Goal: Information Seeking & Learning: Learn about a topic

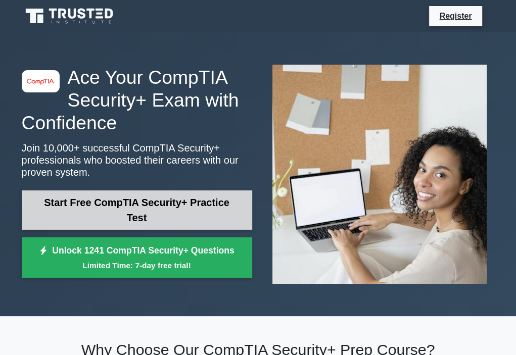
click at [88, 209] on link "Start Free CompTIA Security+ Practice Test" at bounding box center [137, 210] width 231 height 39
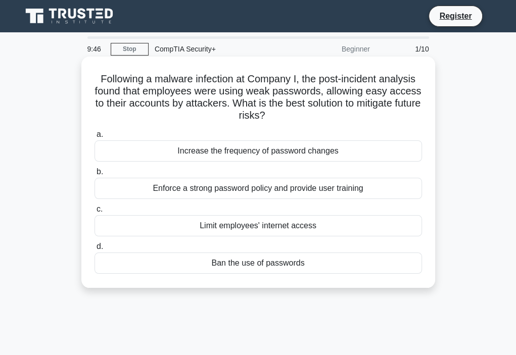
click at [205, 188] on div "Enforce a strong password policy and provide user training" at bounding box center [259, 188] width 328 height 21
click at [95, 175] on input "b. Enforce a strong password policy and provide user training" at bounding box center [95, 172] width 0 height 7
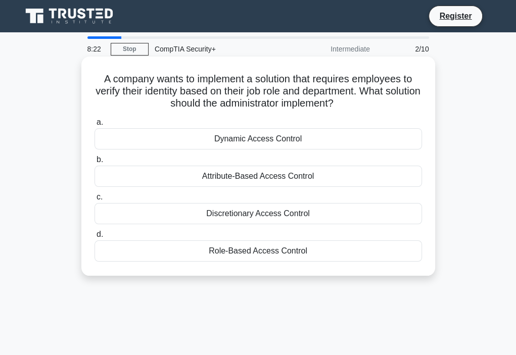
click at [237, 255] on div "Role-Based Access Control" at bounding box center [259, 251] width 328 height 21
click at [95, 238] on input "d. Role-Based Access Control" at bounding box center [95, 235] width 0 height 7
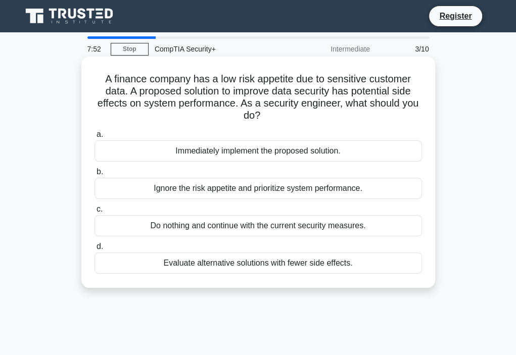
click at [178, 263] on div "Evaluate alternative solutions with fewer side effects." at bounding box center [259, 263] width 328 height 21
click at [95, 250] on input "d. Evaluate alternative solutions with fewer side effects." at bounding box center [95, 247] width 0 height 7
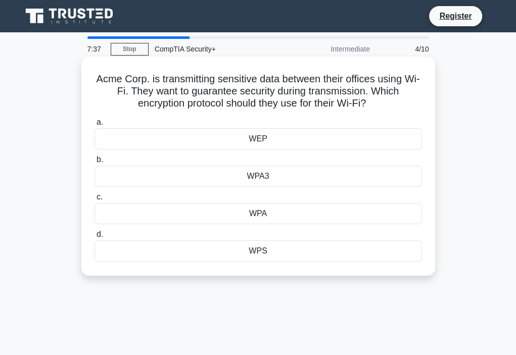
click at [276, 180] on div "WPA3" at bounding box center [259, 176] width 328 height 21
click at [95, 163] on input "b. WPA3" at bounding box center [95, 160] width 0 height 7
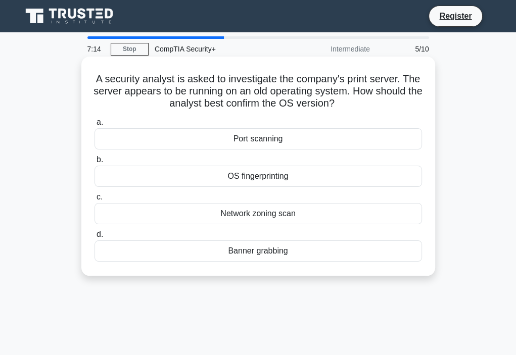
click at [256, 254] on div "Banner grabbing" at bounding box center [259, 251] width 328 height 21
click at [95, 238] on input "d. Banner grabbing" at bounding box center [95, 235] width 0 height 7
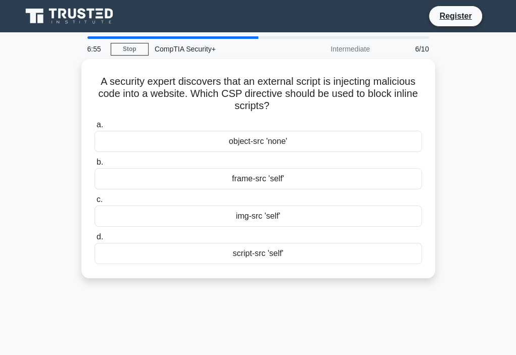
drag, startPoint x: 273, startPoint y: 254, endPoint x: 280, endPoint y: 295, distance: 41.6
click at [280, 295] on div "6:55 Stop CompTIA Security+ Intermediate 6/10 A security expert discovers that …" at bounding box center [258, 289] width 485 height 506
click at [279, 289] on div "A security expert discovers that an external script is injecting malicious code…" at bounding box center [258, 175] width 485 height 232
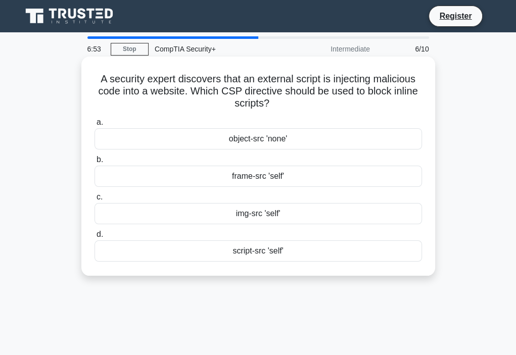
click at [271, 258] on div "script-src 'self'" at bounding box center [259, 251] width 328 height 21
click at [95, 238] on input "d. script-src 'self'" at bounding box center [95, 235] width 0 height 7
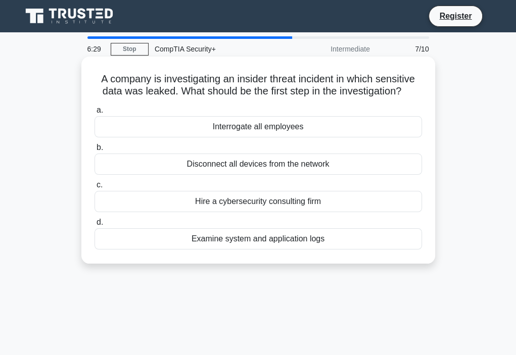
click at [267, 241] on div "Examine system and application logs" at bounding box center [259, 239] width 328 height 21
click at [95, 226] on input "d. Examine system and application logs" at bounding box center [95, 222] width 0 height 7
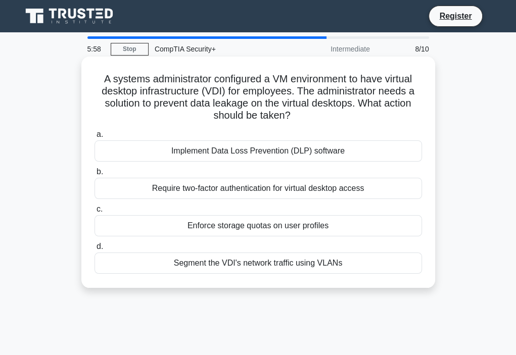
click at [307, 155] on div "Implement Data Loss Prevention (DLP) software" at bounding box center [259, 151] width 328 height 21
click at [95, 138] on input "a. Implement Data Loss Prevention (DLP) software" at bounding box center [95, 134] width 0 height 7
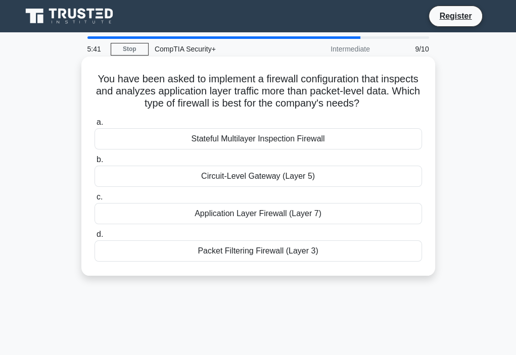
click at [294, 252] on div "Packet Filtering Firewall (Layer 3)" at bounding box center [259, 251] width 328 height 21
click at [95, 238] on input "d. Packet Filtering Firewall (Layer 3)" at bounding box center [95, 235] width 0 height 7
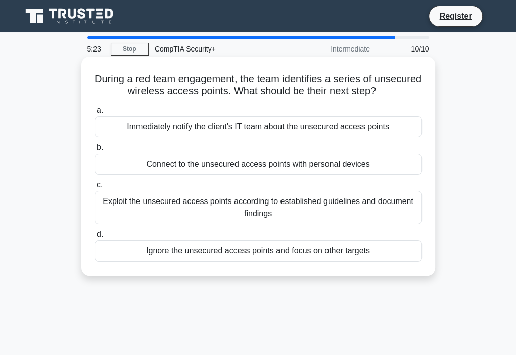
click at [194, 130] on div "Immediately notify the client's IT team about the unsecured access points" at bounding box center [259, 126] width 328 height 21
click at [95, 114] on input "a. Immediately notify the client's IT team about the unsecured access points" at bounding box center [95, 110] width 0 height 7
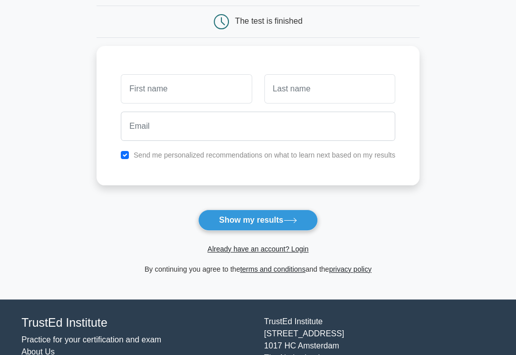
scroll to position [101, 0]
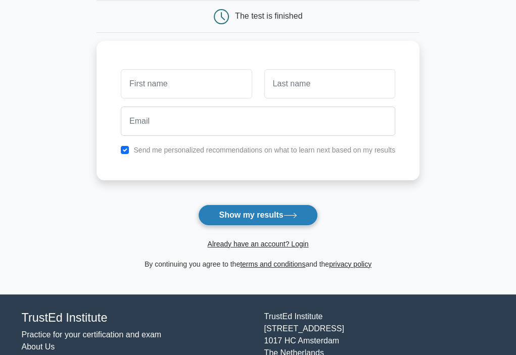
click at [275, 211] on button "Show my results" at bounding box center [257, 215] width 119 height 21
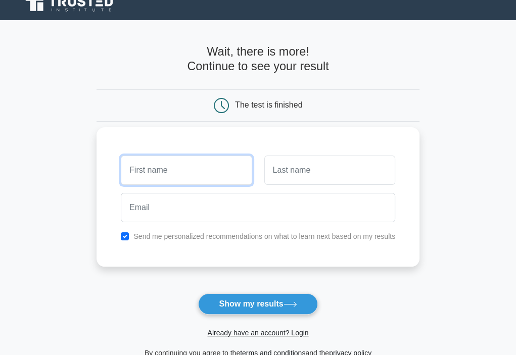
scroll to position [0, 0]
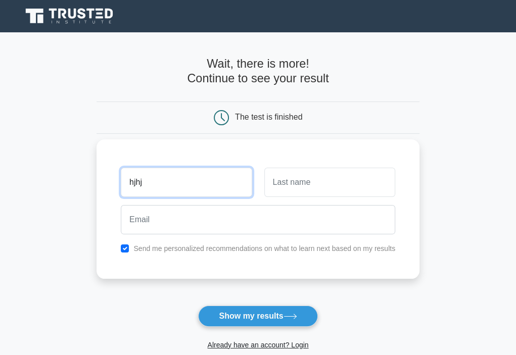
type input "hjhj"
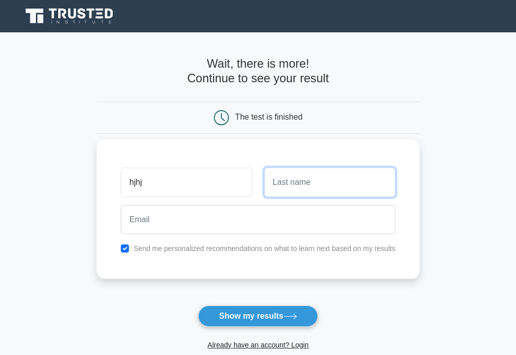
click at [280, 183] on input "text" at bounding box center [329, 182] width 131 height 29
type input "hjgjfn"
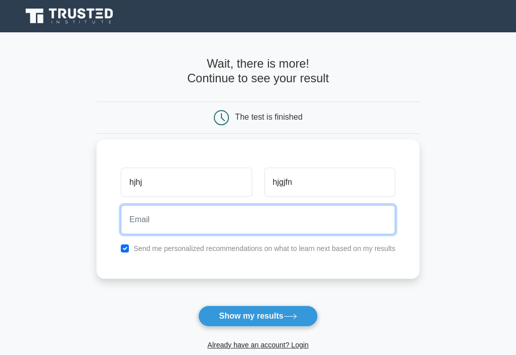
click at [189, 223] on input "email" at bounding box center [258, 219] width 275 height 29
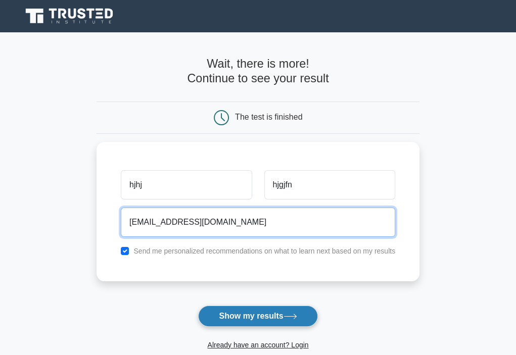
type input "hgjfgngnf@gmail.com"
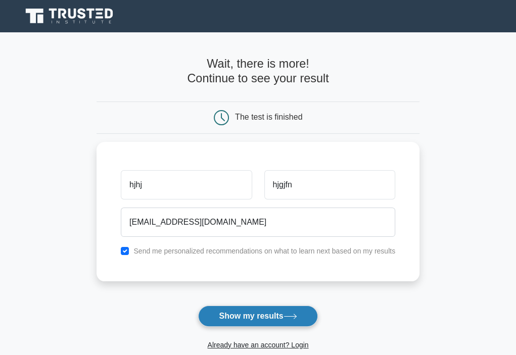
click at [247, 320] on button "Show my results" at bounding box center [257, 316] width 119 height 21
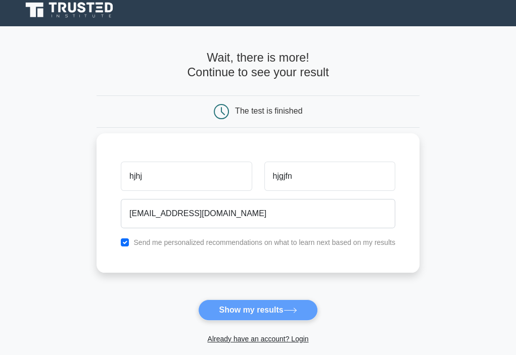
scroll to position [101, 0]
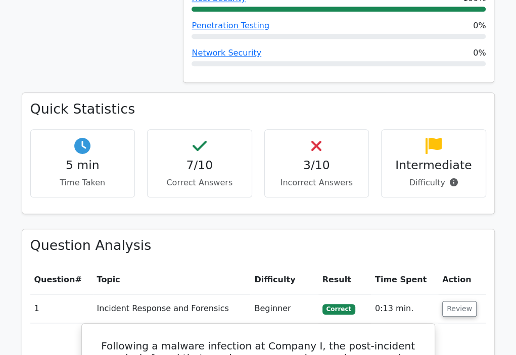
scroll to position [607, 0]
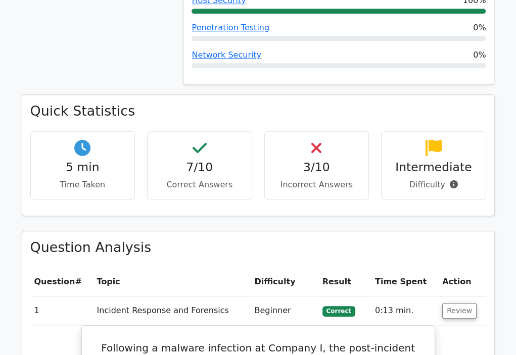
click at [324, 131] on div "3/10 Incorrect Answers" at bounding box center [316, 165] width 105 height 68
click at [316, 140] on icon at bounding box center [316, 148] width 10 height 16
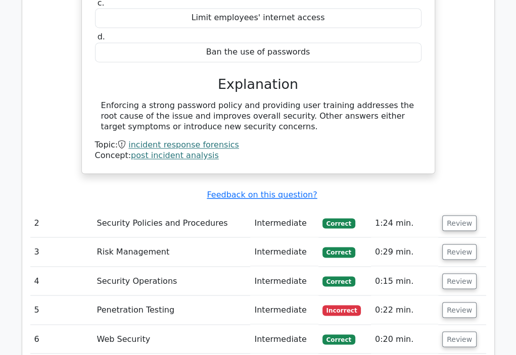
scroll to position [1163, 0]
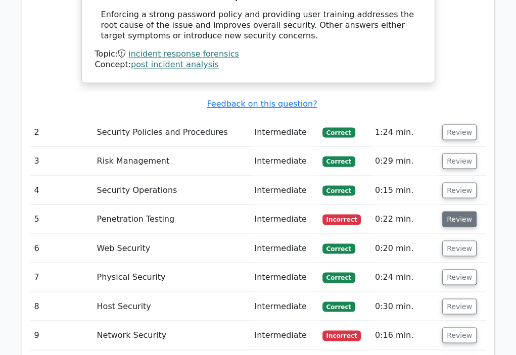
click at [444, 211] on button "Review" at bounding box center [459, 219] width 34 height 16
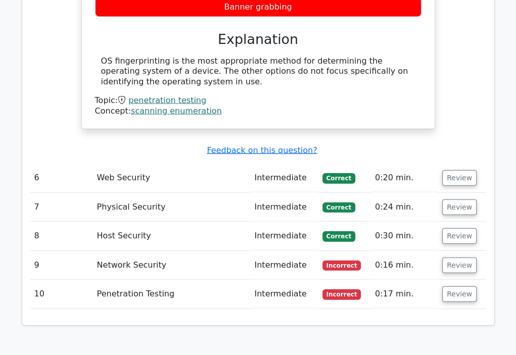
scroll to position [1618, 0]
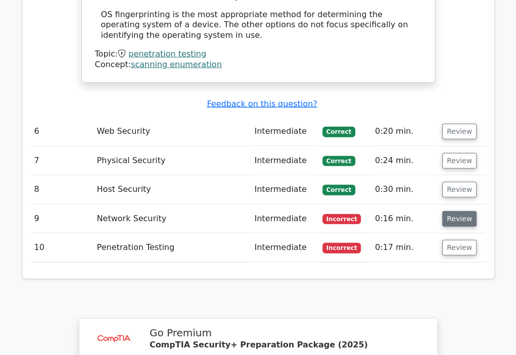
click at [462, 211] on button "Review" at bounding box center [459, 219] width 34 height 16
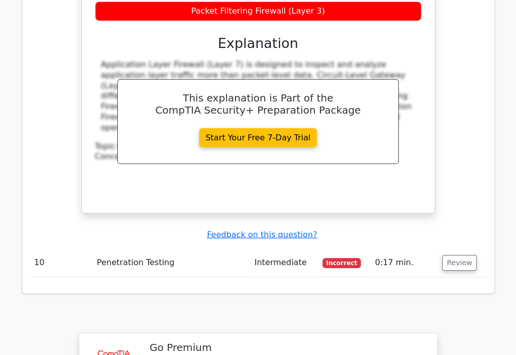
scroll to position [2073, 0]
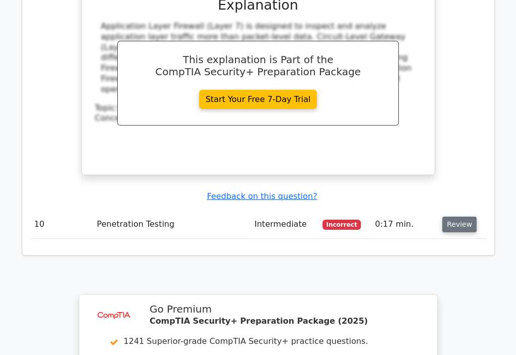
click at [445, 217] on button "Review" at bounding box center [459, 225] width 34 height 16
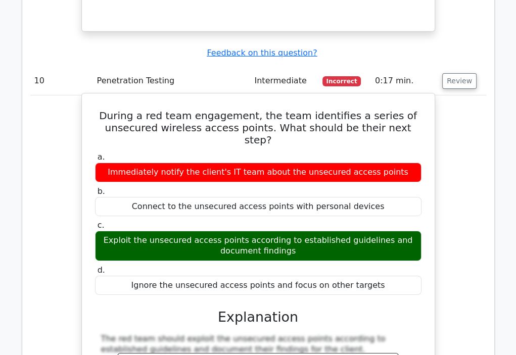
scroll to position [2225, 0]
